Goal: Transaction & Acquisition: Book appointment/travel/reservation

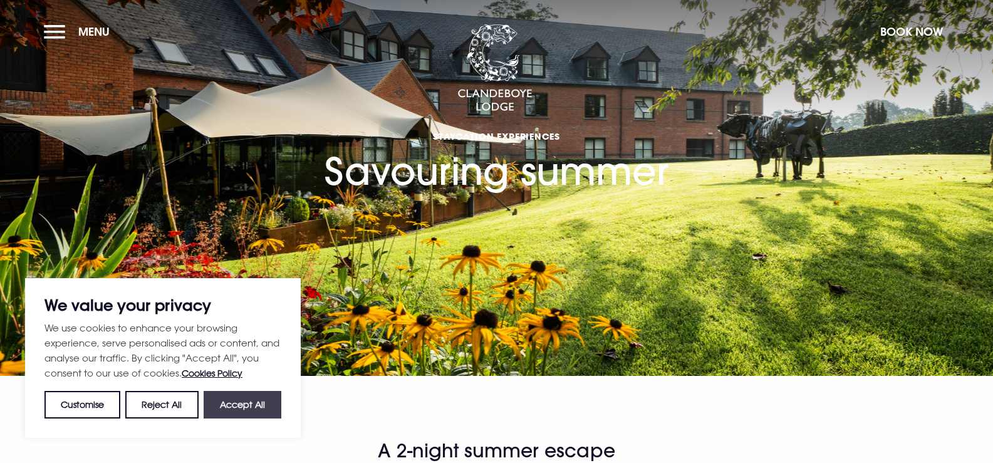
click at [225, 410] on button "Accept All" at bounding box center [243, 405] width 78 height 28
checkbox input "true"
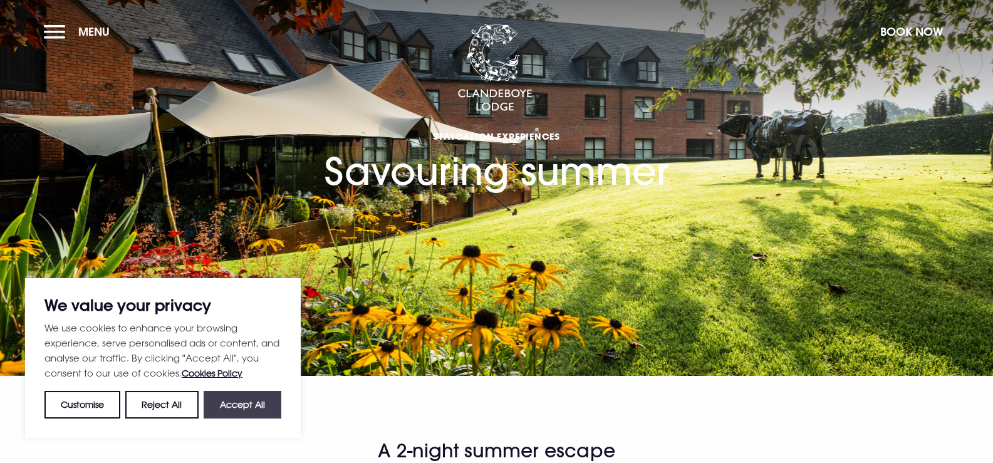
checkbox input "true"
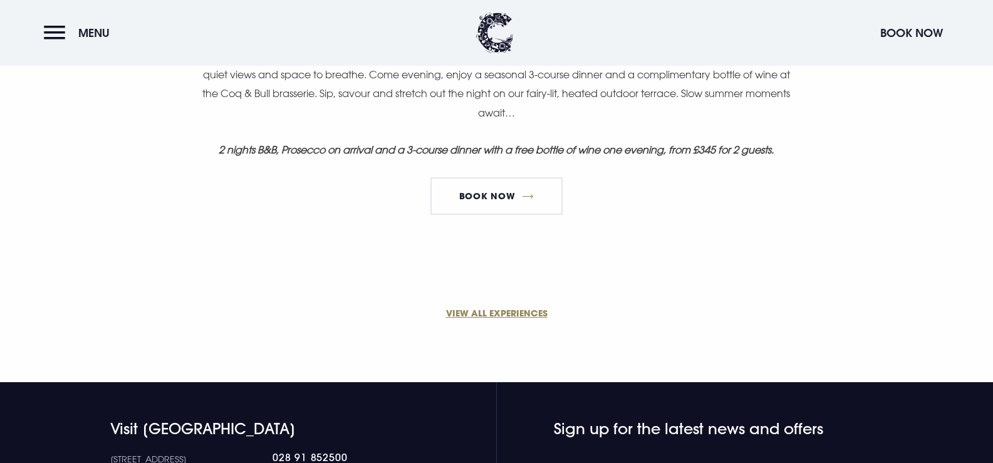
scroll to position [877, 0]
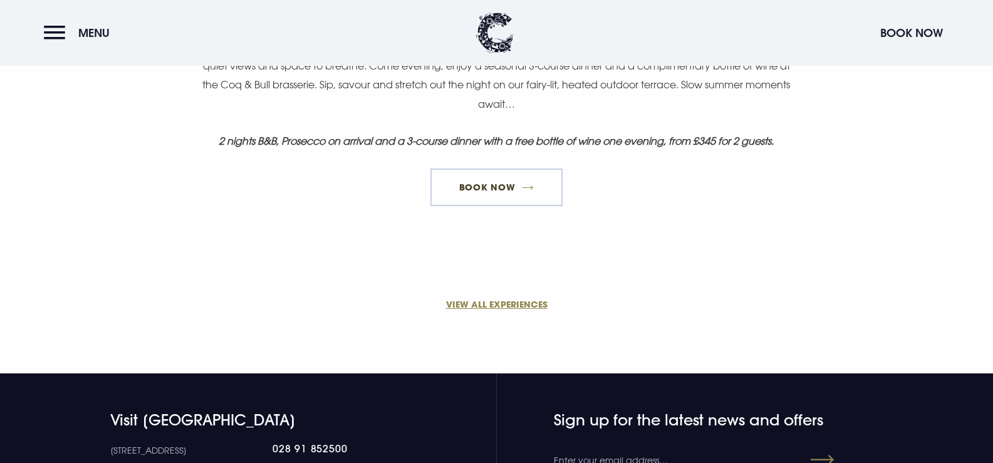
click at [503, 188] on link "Book Now" at bounding box center [497, 188] width 132 height 38
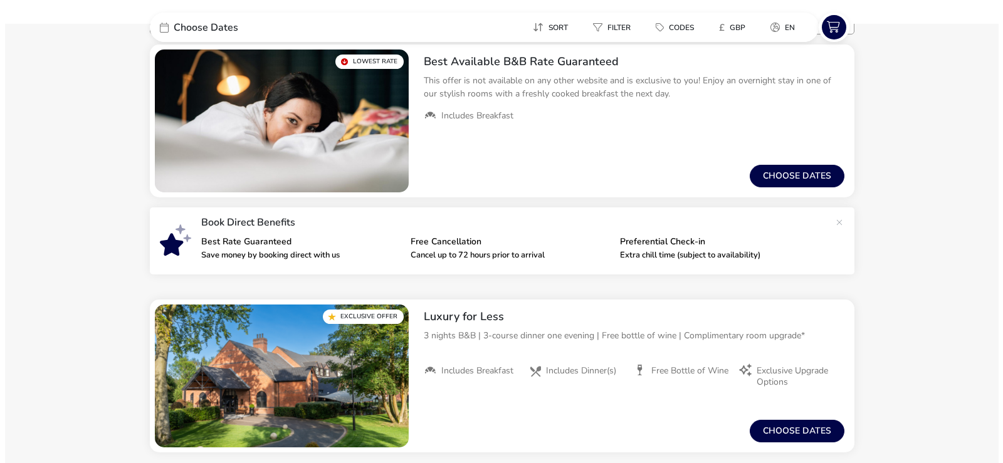
scroll to position [125, 0]
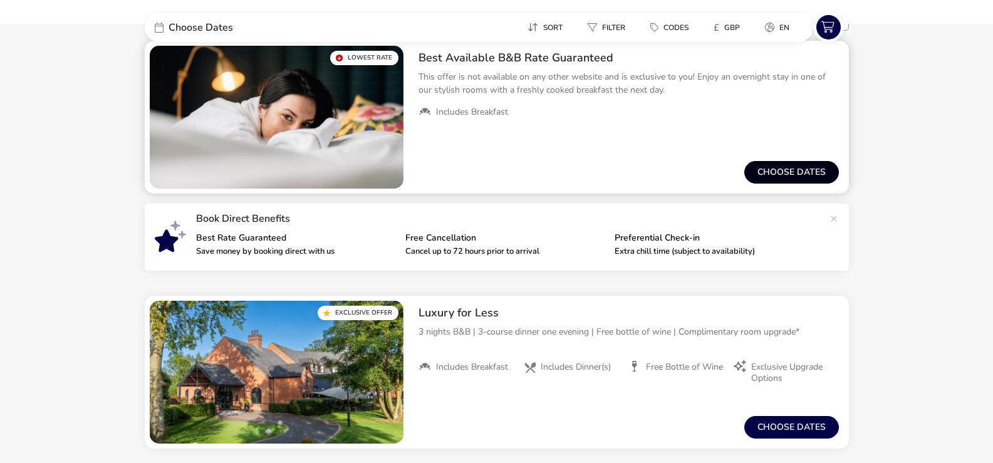
click at [778, 166] on button "Choose dates" at bounding box center [792, 172] width 95 height 23
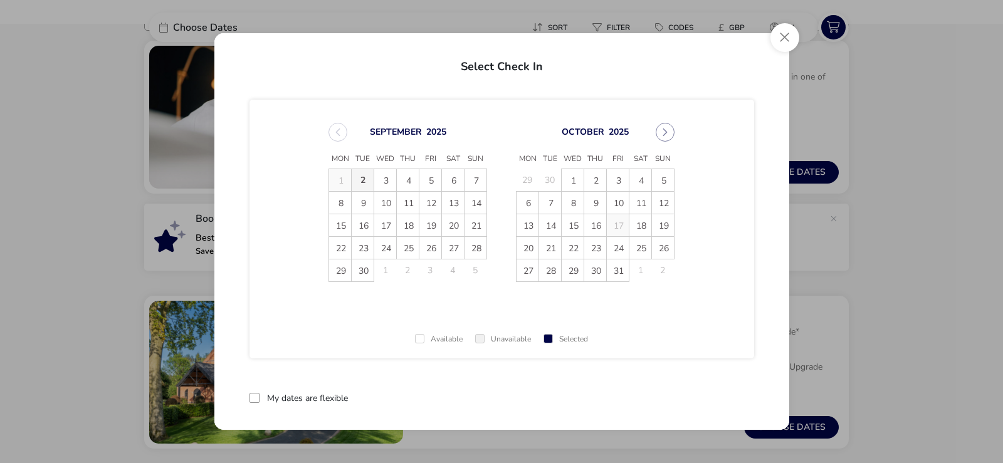
click at [364, 180] on span "2" at bounding box center [363, 180] width 22 height 22
click at [380, 177] on span "3" at bounding box center [385, 180] width 22 height 22
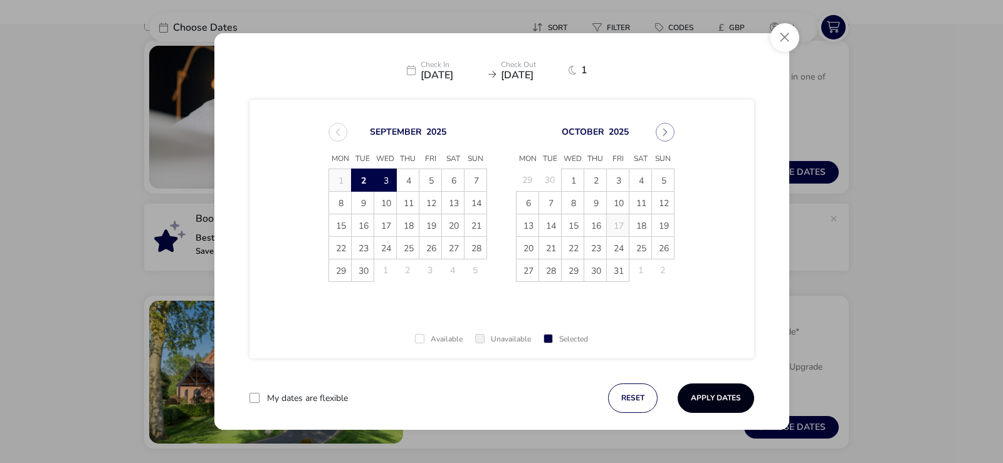
click at [696, 393] on button "Apply Dates" at bounding box center [716, 398] width 76 height 29
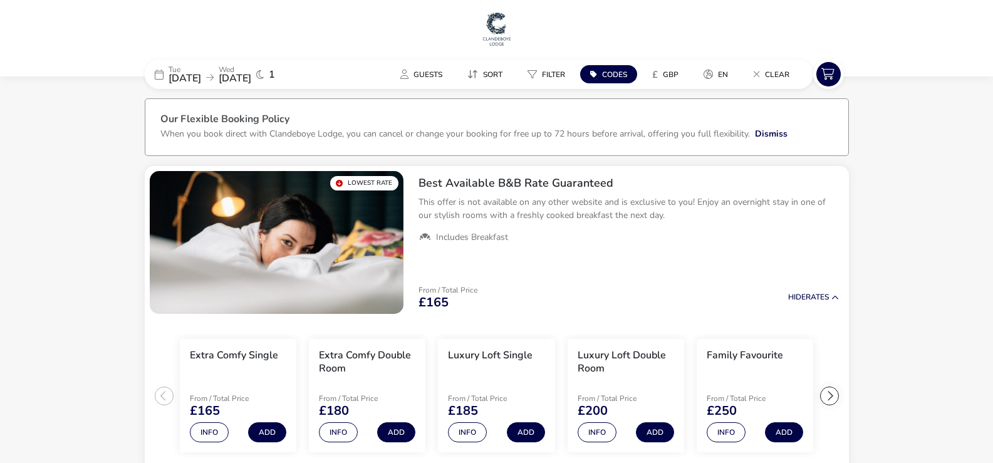
click at [251, 80] on span "03 Sep 2025" at bounding box center [235, 78] width 33 height 14
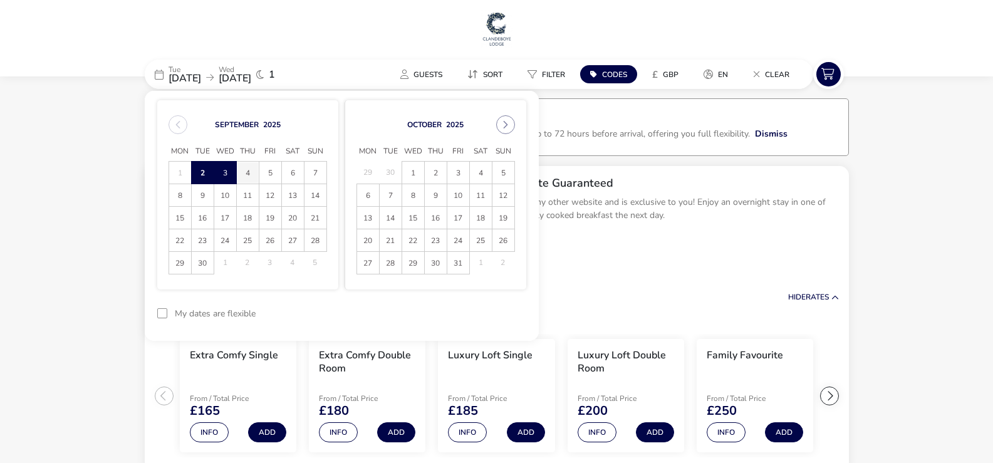
click at [248, 169] on span "4" at bounding box center [248, 173] width 22 height 22
click at [207, 173] on span "2" at bounding box center [203, 173] width 22 height 22
click at [241, 170] on span "4" at bounding box center [248, 173] width 22 height 22
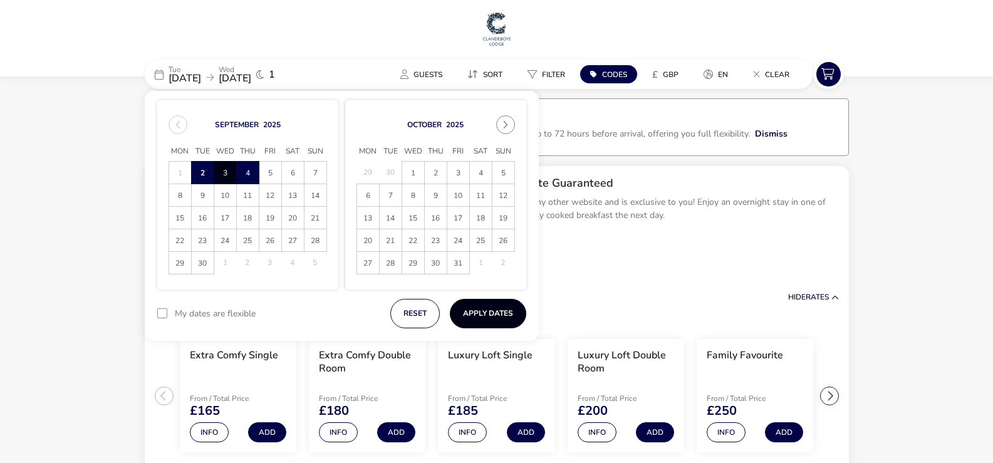
click at [481, 317] on button "Apply Dates" at bounding box center [488, 313] width 76 height 29
